Goal: Task Accomplishment & Management: Manage account settings

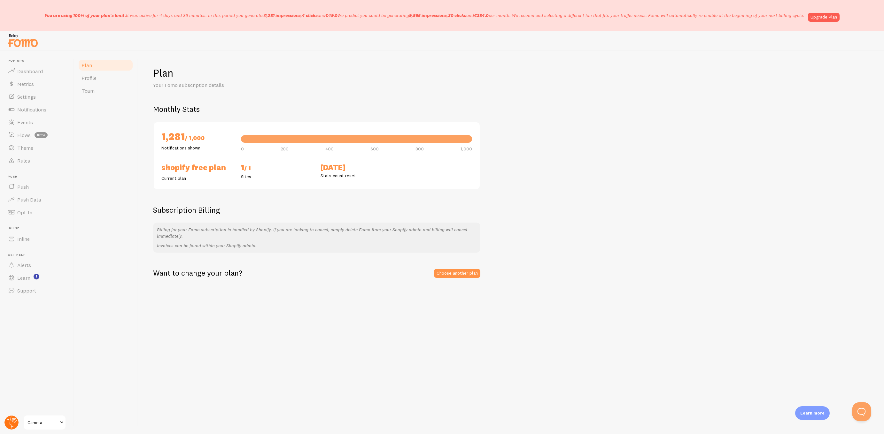
click at [16, 425] on circle at bounding box center [11, 423] width 14 height 14
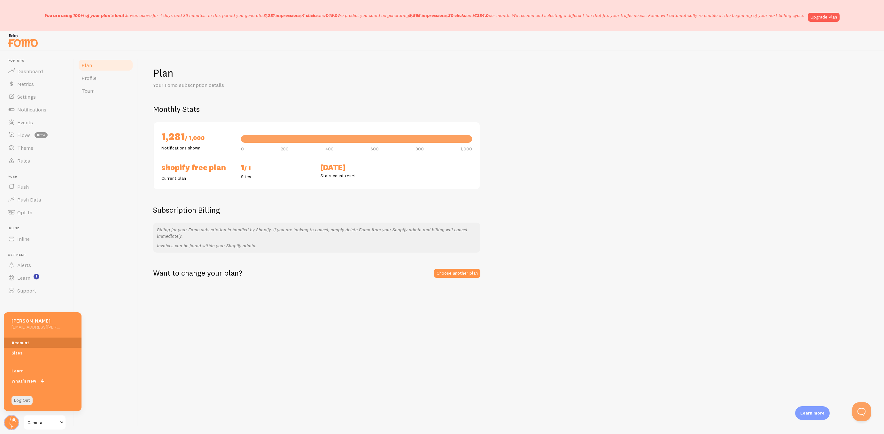
click at [26, 341] on link "Account" at bounding box center [43, 343] width 78 height 10
drag, startPoint x: 282, startPoint y: 237, endPoint x: 316, endPoint y: 242, distance: 34.3
click at [287, 237] on p "Billing for your Fomo subscription is handled by Shopify. If you are looking to…" at bounding box center [317, 233] width 320 height 13
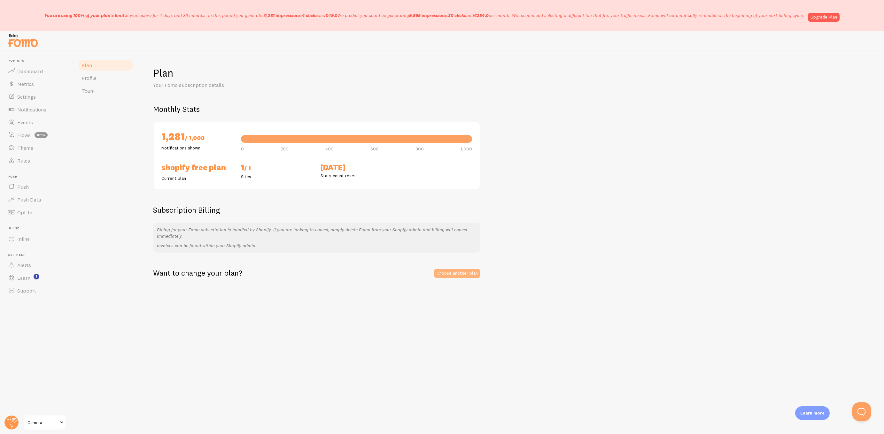
click at [451, 276] on link "Choose another plan" at bounding box center [457, 273] width 46 height 9
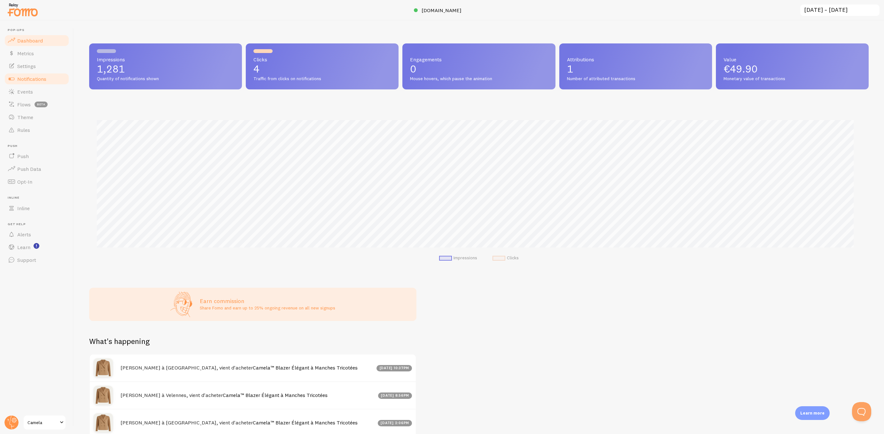
click at [31, 73] on link "Notifications" at bounding box center [37, 79] width 66 height 13
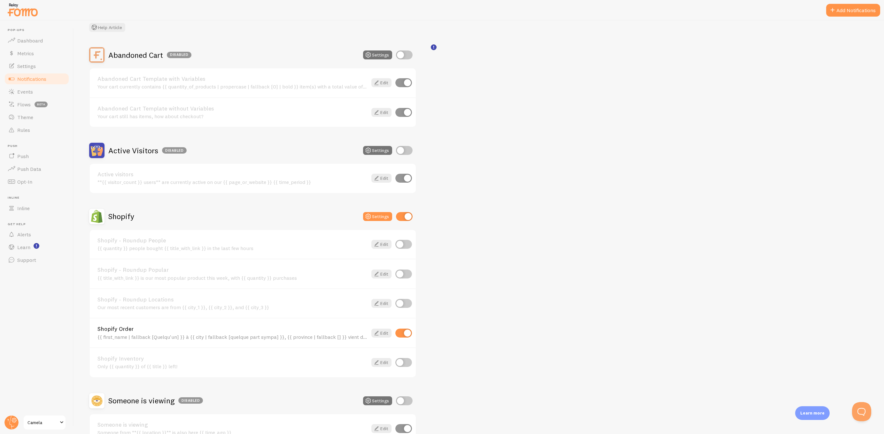
scroll to position [48, 0]
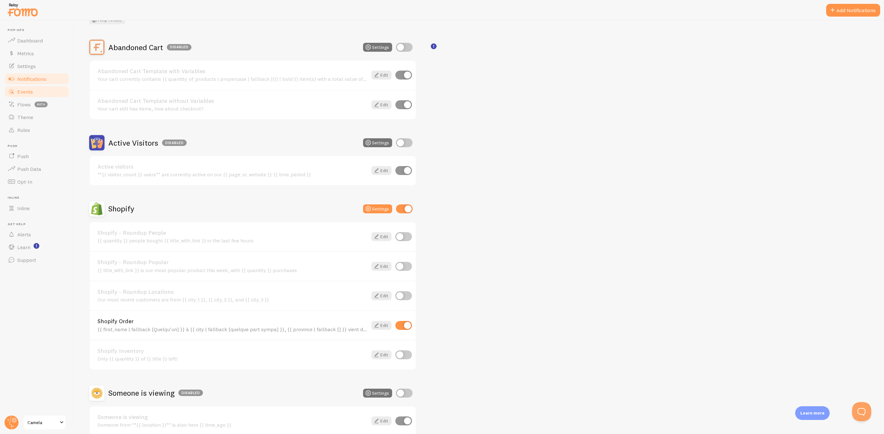
click at [23, 90] on span "Events" at bounding box center [25, 92] width 16 height 6
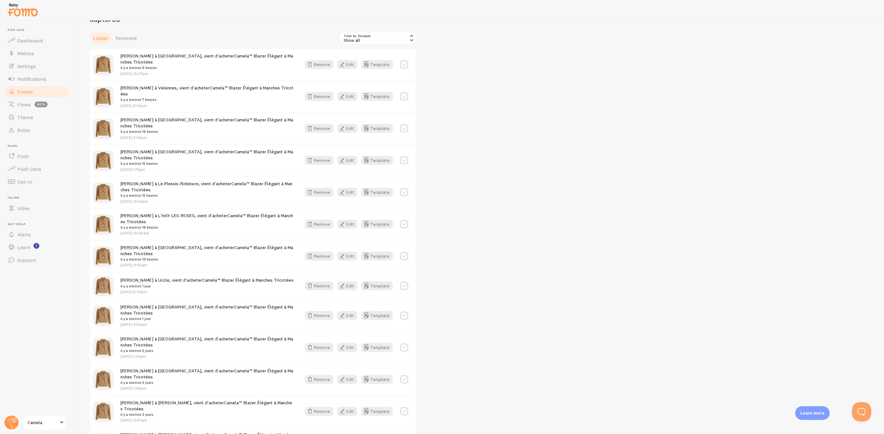
scroll to position [335, 0]
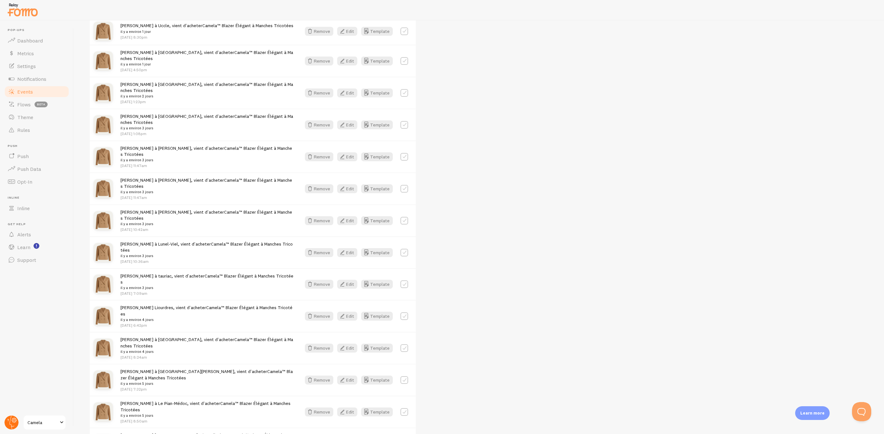
click at [12, 422] on circle at bounding box center [11, 423] width 14 height 14
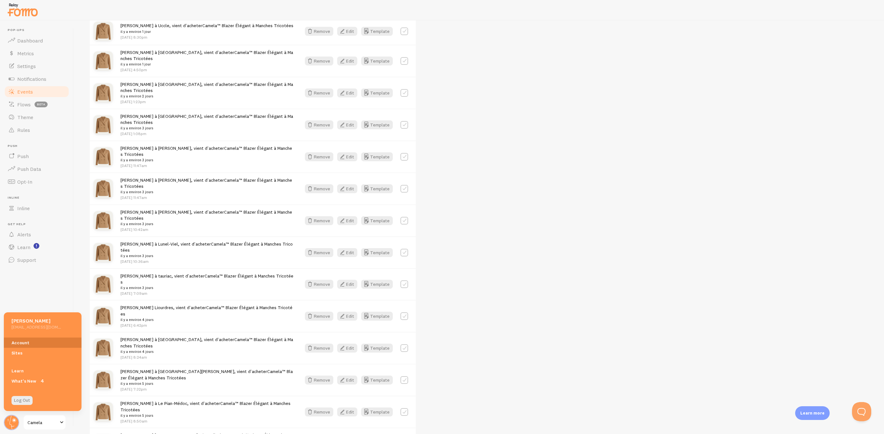
click at [27, 340] on link "Account" at bounding box center [43, 343] width 78 height 10
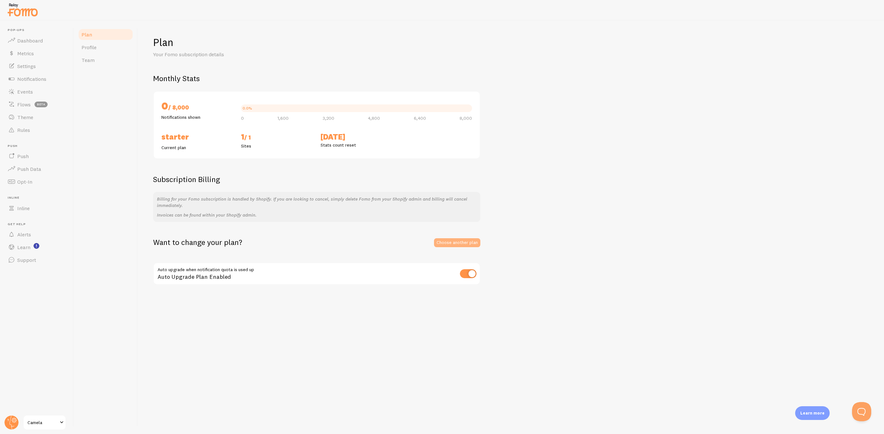
click at [456, 246] on link "Choose another plan" at bounding box center [457, 242] width 46 height 9
click at [98, 45] on link "Profile" at bounding box center [106, 47] width 56 height 13
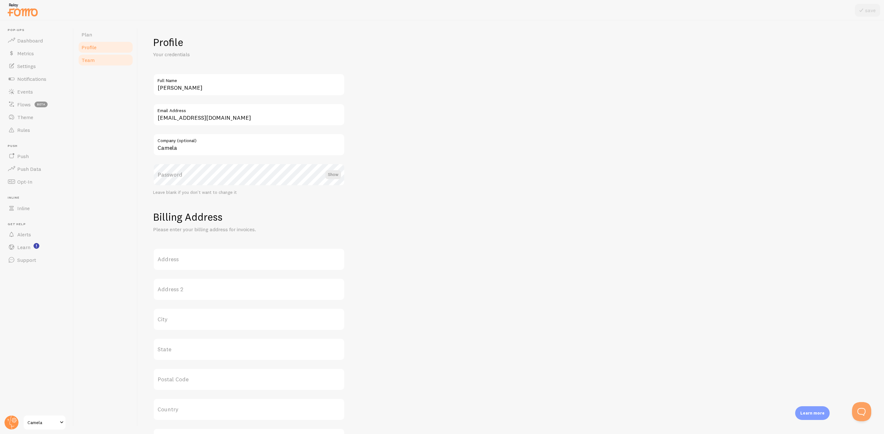
click at [97, 56] on link "Team" at bounding box center [106, 60] width 56 height 13
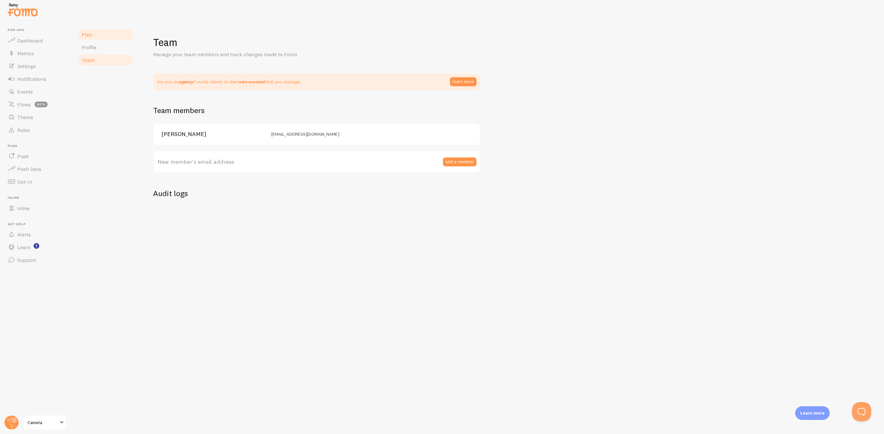
click at [104, 35] on link "Plan" at bounding box center [106, 34] width 56 height 13
